Goal: Task Accomplishment & Management: Use online tool/utility

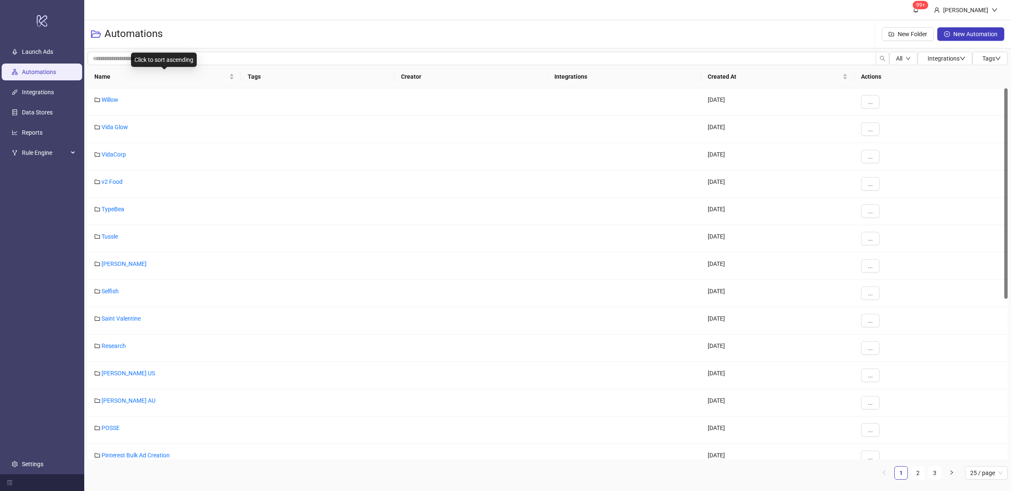
click at [232, 80] on div "Name" at bounding box center [164, 76] width 140 height 9
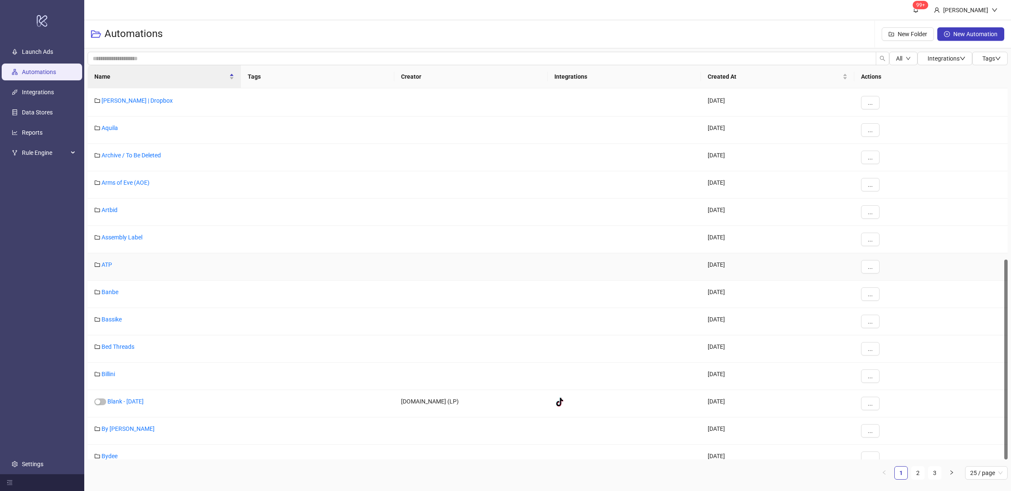
scroll to position [318, 0]
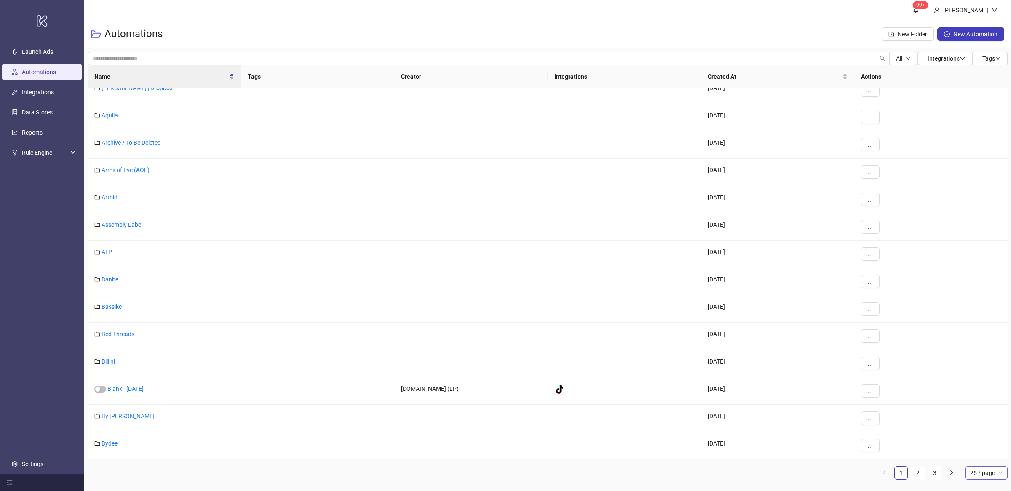
click at [981, 475] on span "25 / page" at bounding box center [986, 473] width 32 height 13
click at [984, 455] on div "100 / page" at bounding box center [985, 456] width 29 height 9
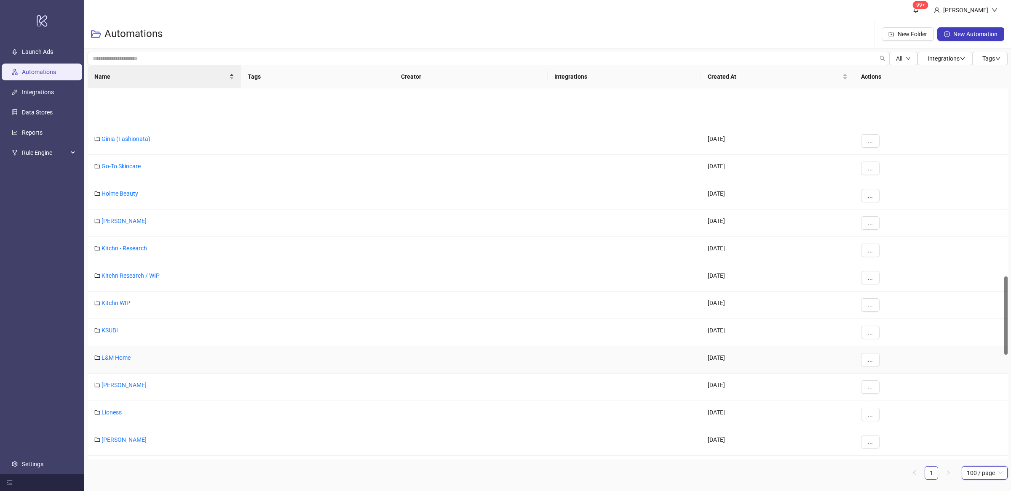
scroll to position [759, 0]
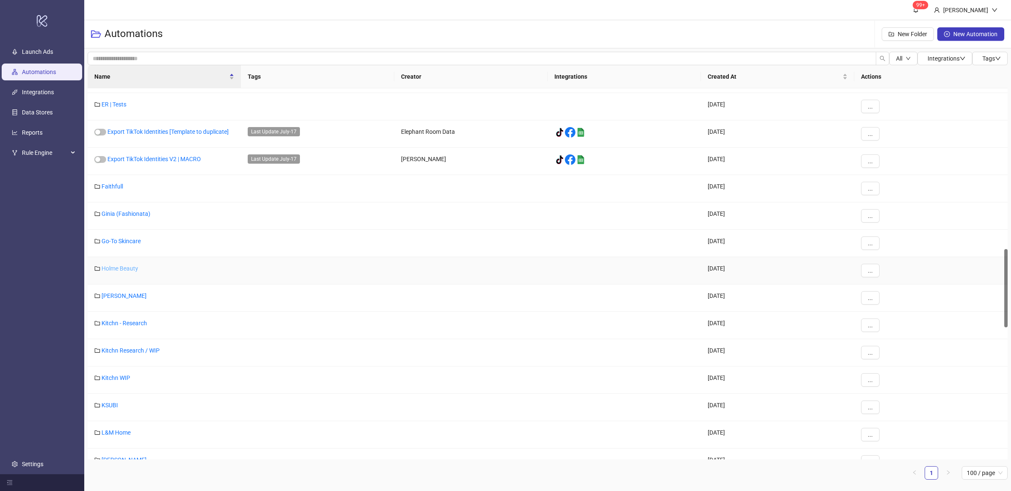
click at [131, 268] on link "Holme Beauty" at bounding box center [119, 268] width 37 height 7
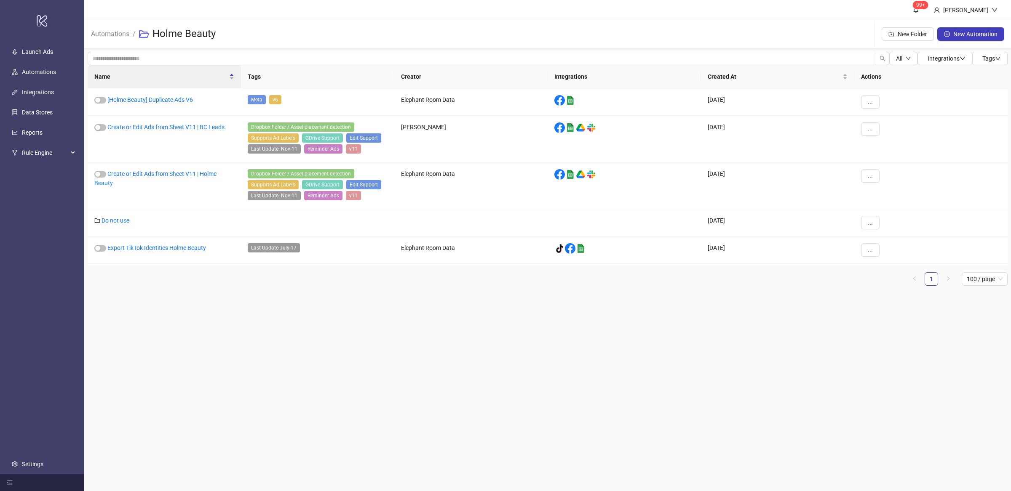
click at [281, 336] on main "99+ [PERSON_NAME] Automations / Holme Beauty New Folder New Automation All Inte…" at bounding box center [547, 245] width 926 height 491
click at [278, 336] on main "99+ [PERSON_NAME] Automations / Holme Beauty New Folder New Automation All Inte…" at bounding box center [547, 245] width 926 height 491
click at [212, 174] on link "Create or Edit Ads from Sheet V11 | Holme Beauty" at bounding box center [155, 179] width 122 height 16
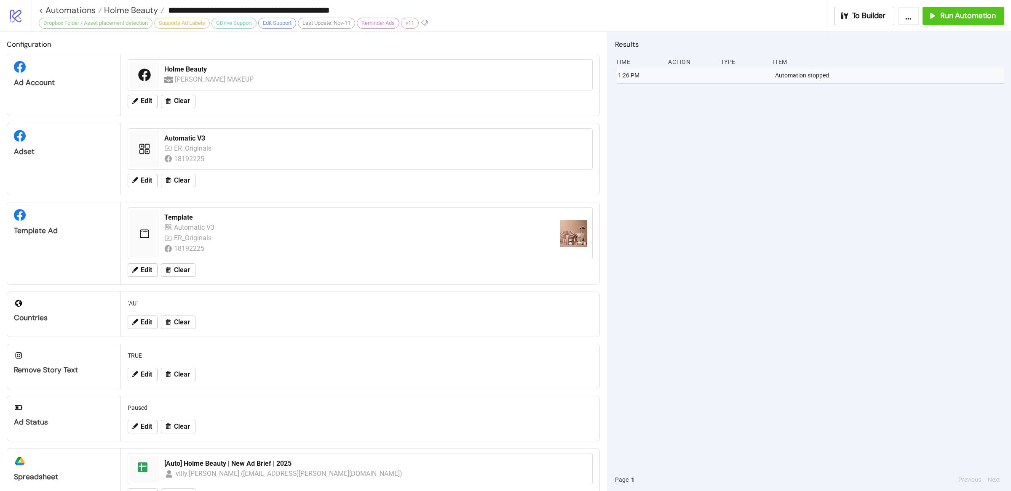
click at [760, 247] on div "1:26 PM Automation stopped" at bounding box center [809, 267] width 389 height 401
click at [760, 243] on div "1:26 PM Automation stopped" at bounding box center [809, 267] width 389 height 401
click at [958, 21] on button "Run Automation" at bounding box center [963, 16] width 82 height 19
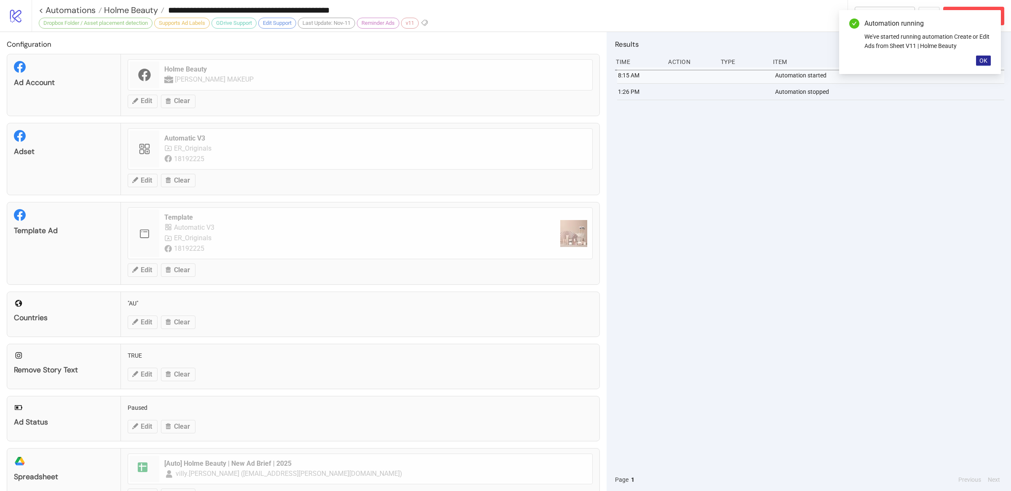
click at [988, 57] on button "OK" at bounding box center [983, 61] width 15 height 10
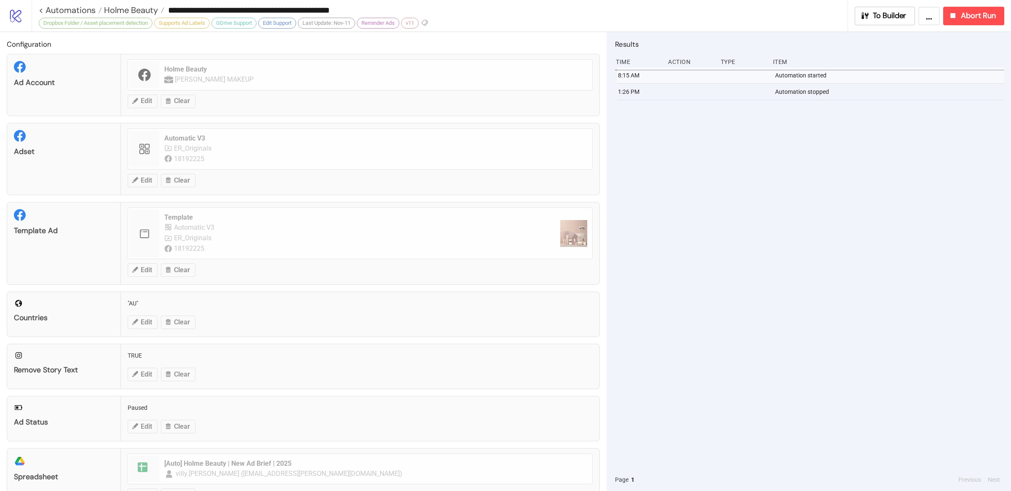
click at [899, 180] on div "8:15 AM Automation started 1:26 PM Automation stopped" at bounding box center [809, 267] width 389 height 401
